Goal: Information Seeking & Learning: Understand process/instructions

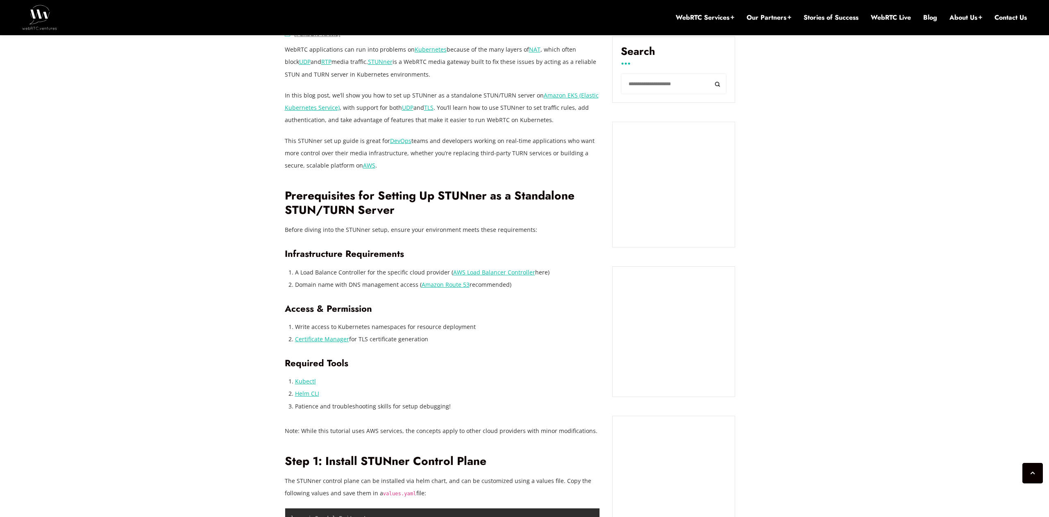
scroll to position [610, 0]
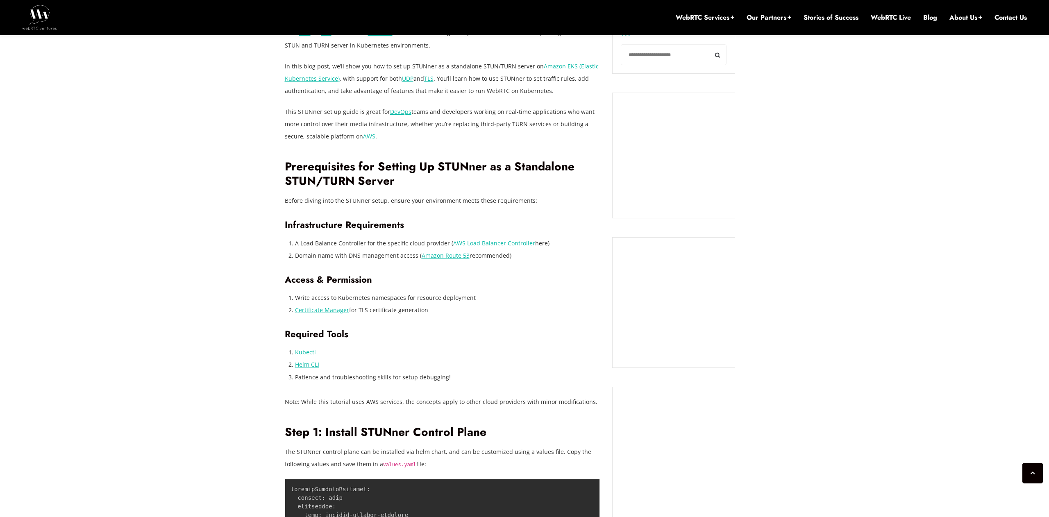
drag, startPoint x: 300, startPoint y: 252, endPoint x: 498, endPoint y: 260, distance: 198.0
click at [511, 253] on li "Domain name with DNS management access ( Amazon Route 53 recommended)" at bounding box center [447, 255] width 305 height 12
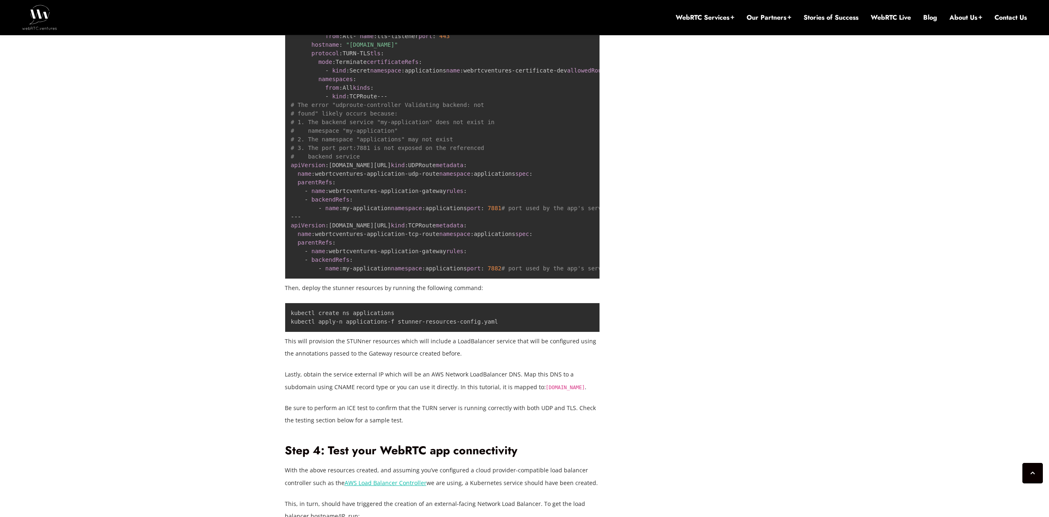
scroll to position [4364, 0]
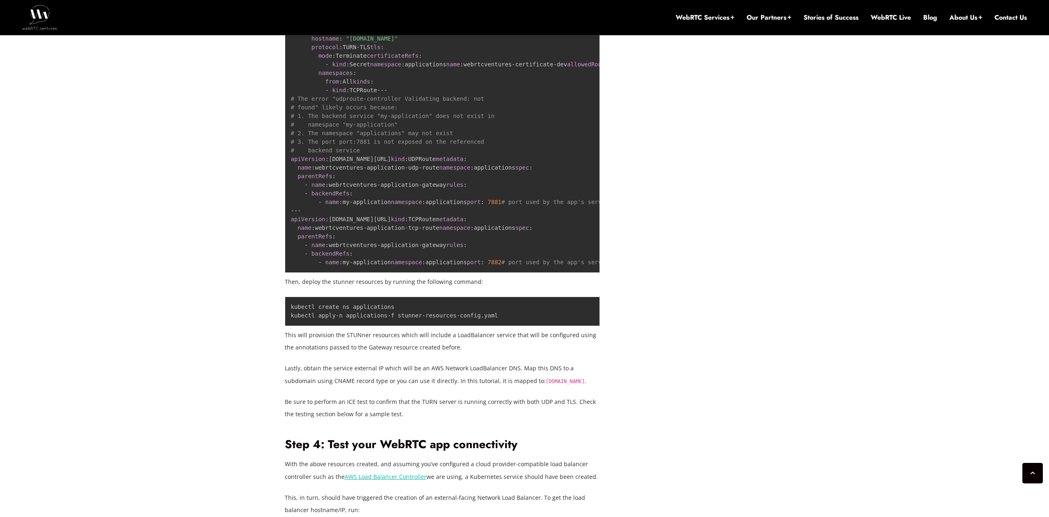
drag, startPoint x: 486, startPoint y: 266, endPoint x: 305, endPoint y: 267, distance: 181.1
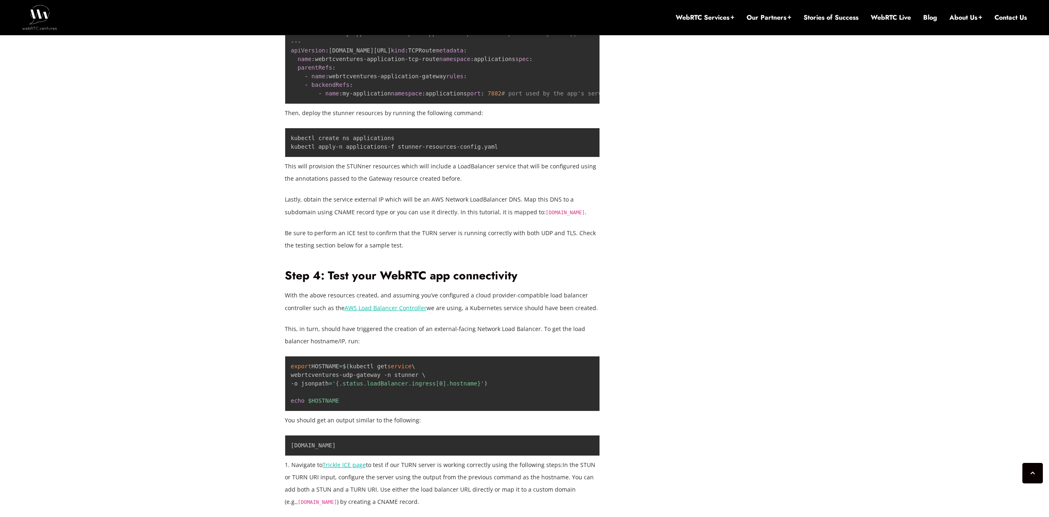
scroll to position [4544, 0]
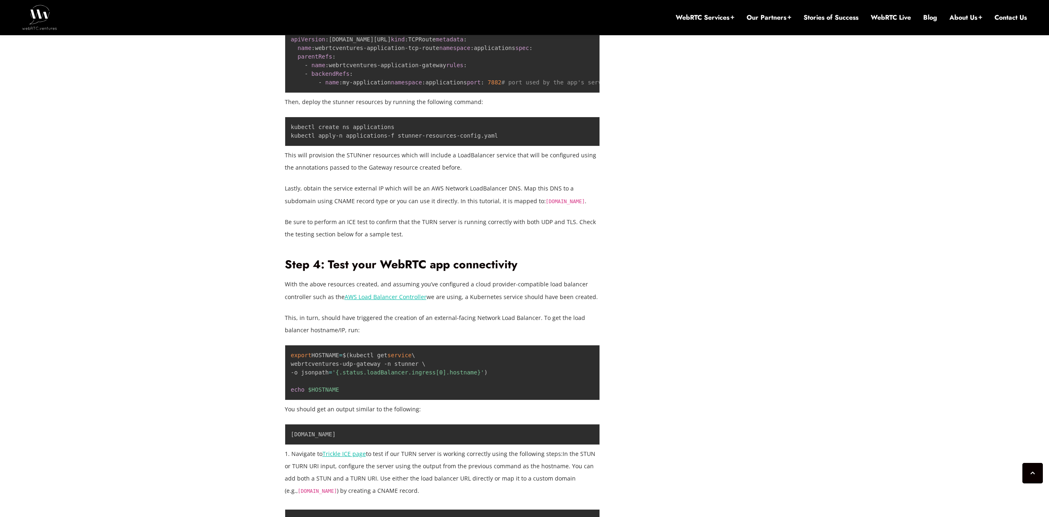
drag, startPoint x: 368, startPoint y: 450, endPoint x: 310, endPoint y: 449, distance: 58.6
drag, startPoint x: 380, startPoint y: 447, endPoint x: 290, endPoint y: 412, distance: 96.1
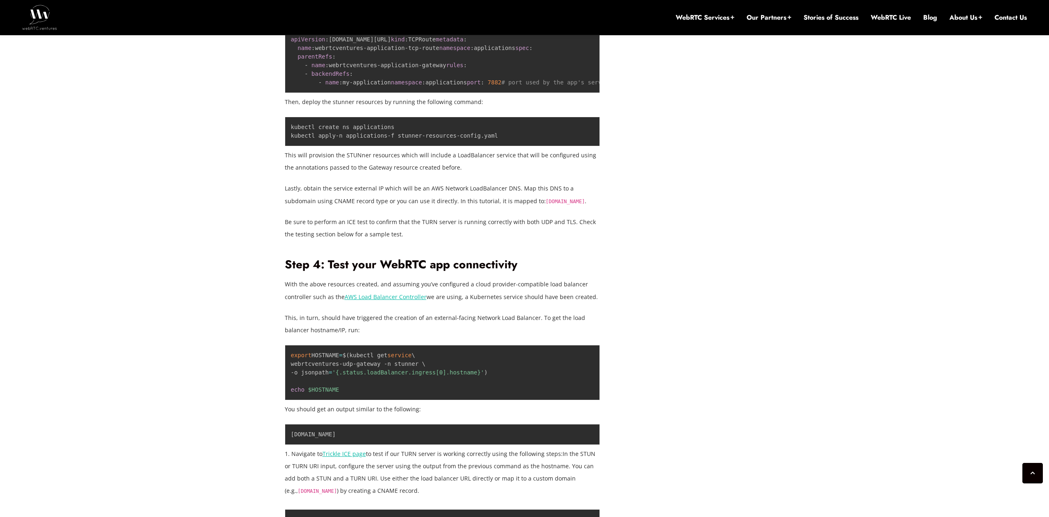
copy code "allowedRoutes : namespaces : from : All kinds : - kind : TCPRoute"
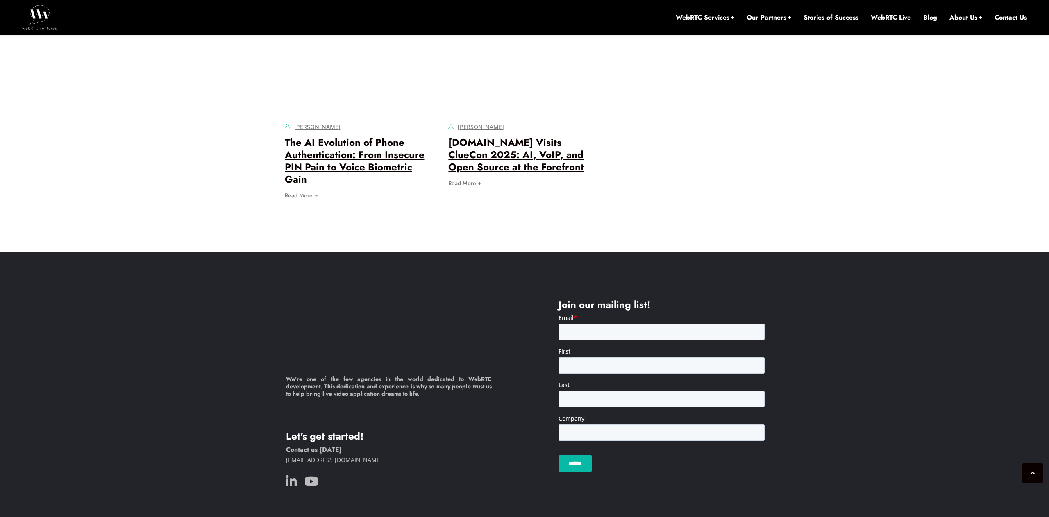
scroll to position [6100, 0]
